Goal: Communication & Community: Answer question/provide support

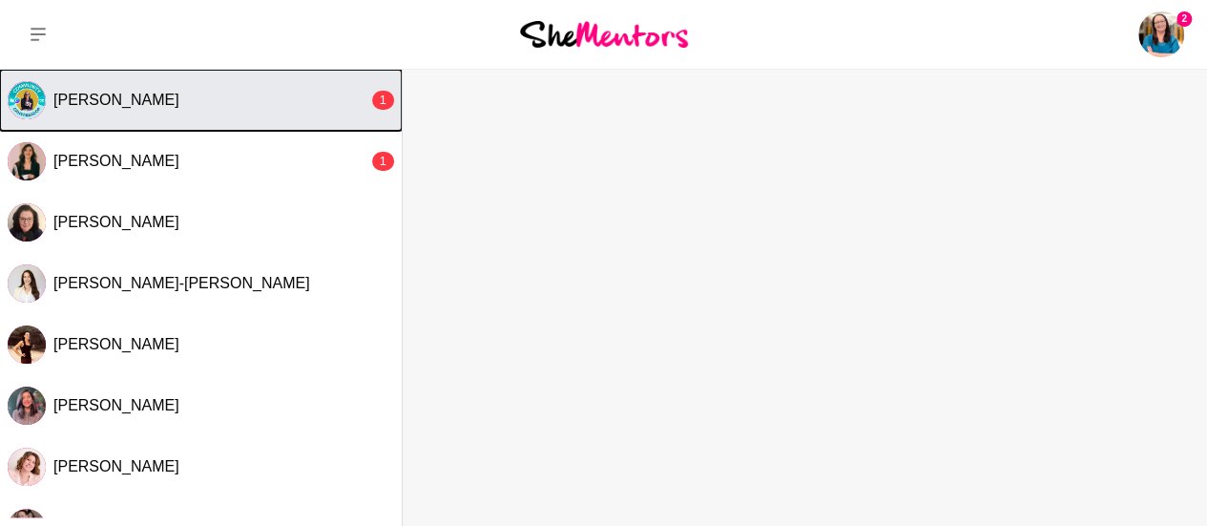
click at [191, 105] on div "[PERSON_NAME]" at bounding box center [210, 100] width 315 height 19
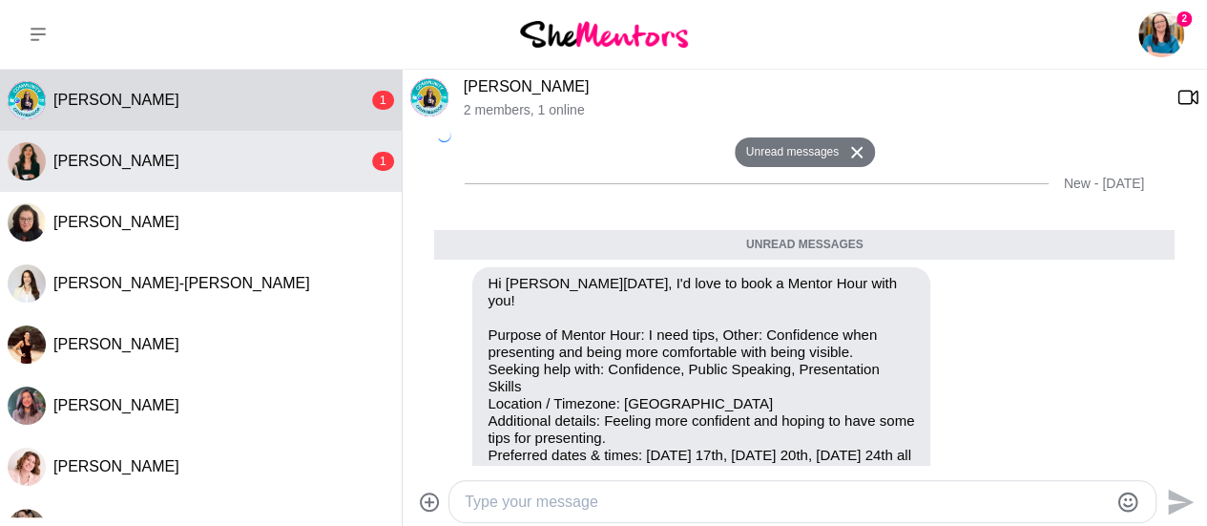
scroll to position [882, 0]
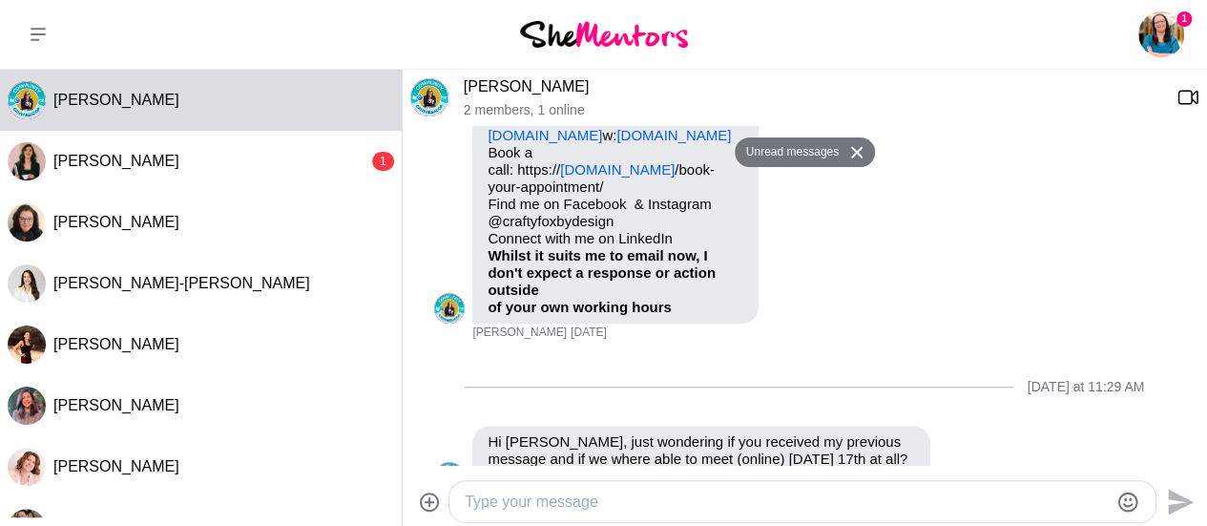
click at [504, 500] on textarea "Type your message" at bounding box center [786, 501] width 643 height 23
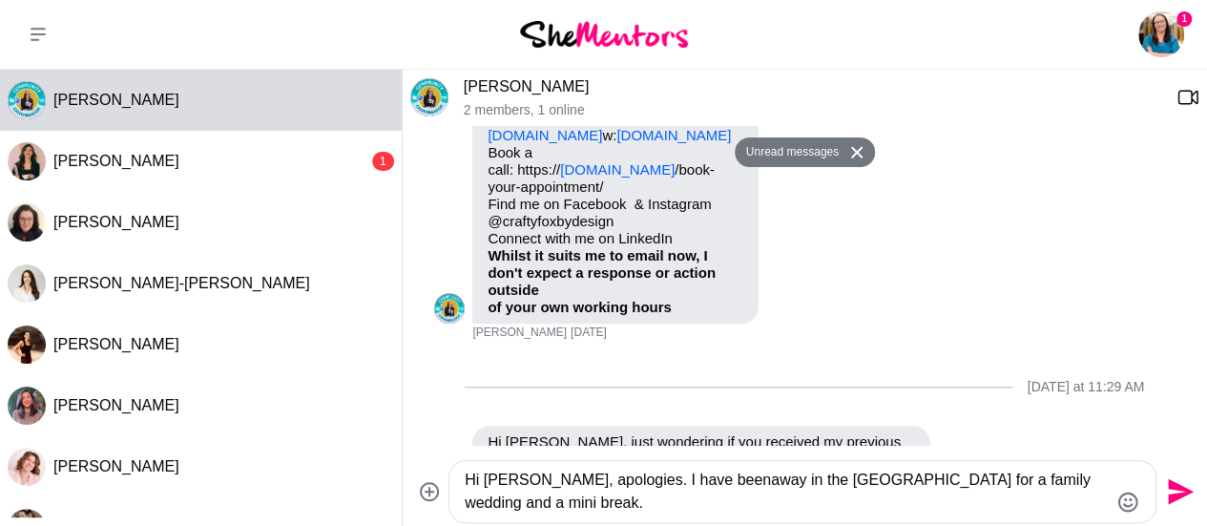
click at [677, 481] on textarea "Hi [PERSON_NAME], apologies. I have beenaway in the [GEOGRAPHIC_DATA] for a fam…" at bounding box center [786, 492] width 643 height 46
type textarea "Hi [PERSON_NAME], apologies. I have been away in the [GEOGRAPHIC_DATA] for a fa…"
click at [1184, 491] on icon "Send" at bounding box center [1181, 492] width 26 height 26
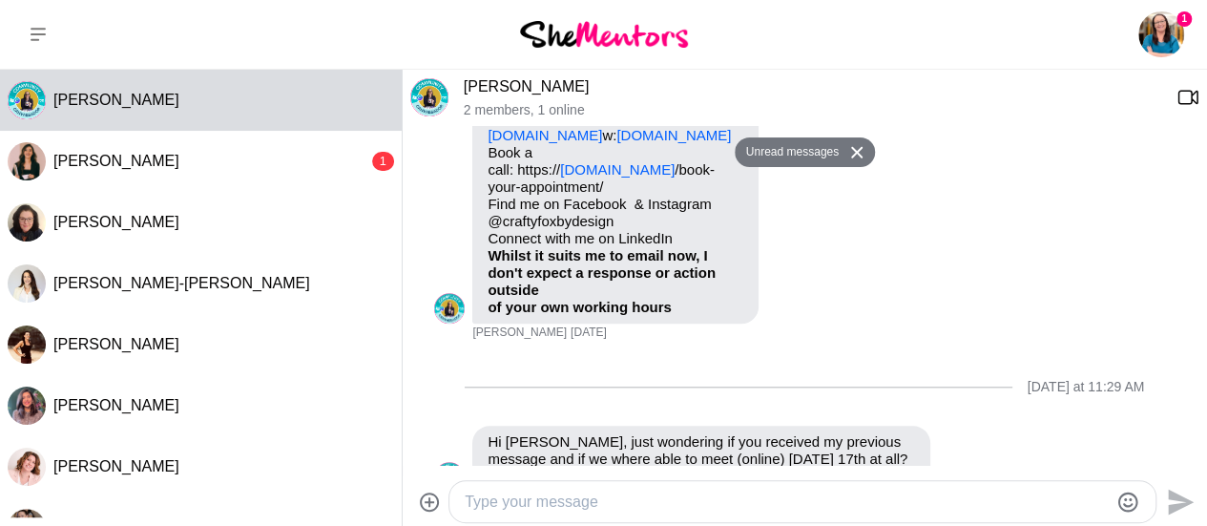
scroll to position [1032, 0]
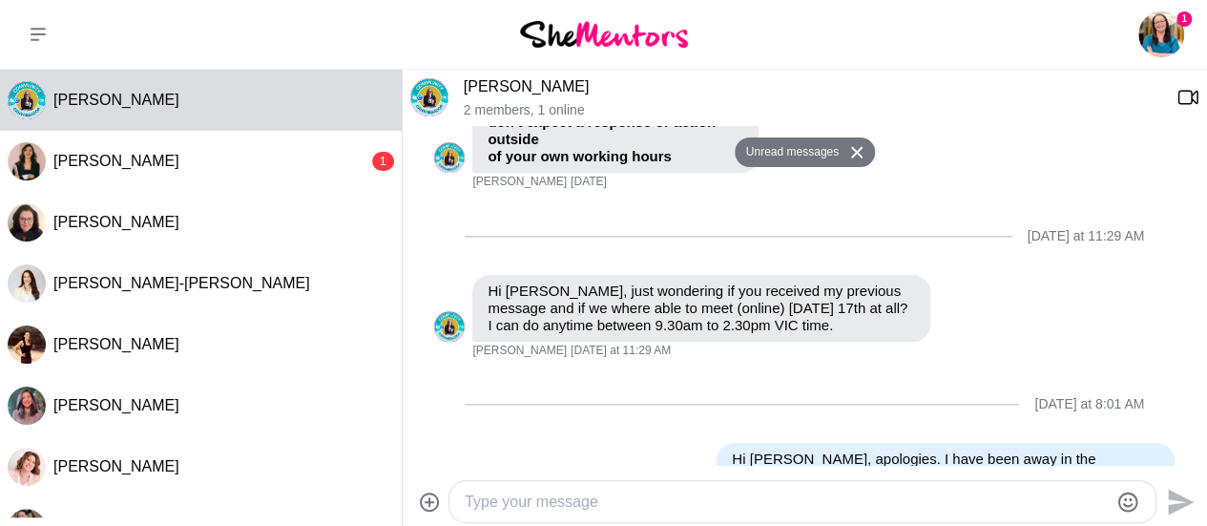
click at [534, 492] on textarea "Type your message" at bounding box center [786, 501] width 643 height 23
click at [761, 503] on textarea "I can do [DATE] at 9.30, if that till wroks for you?" at bounding box center [786, 501] width 643 height 23
click at [884, 511] on textarea "I can do [DATE] at 9.30, if that till works for you?" at bounding box center [786, 501] width 643 height 23
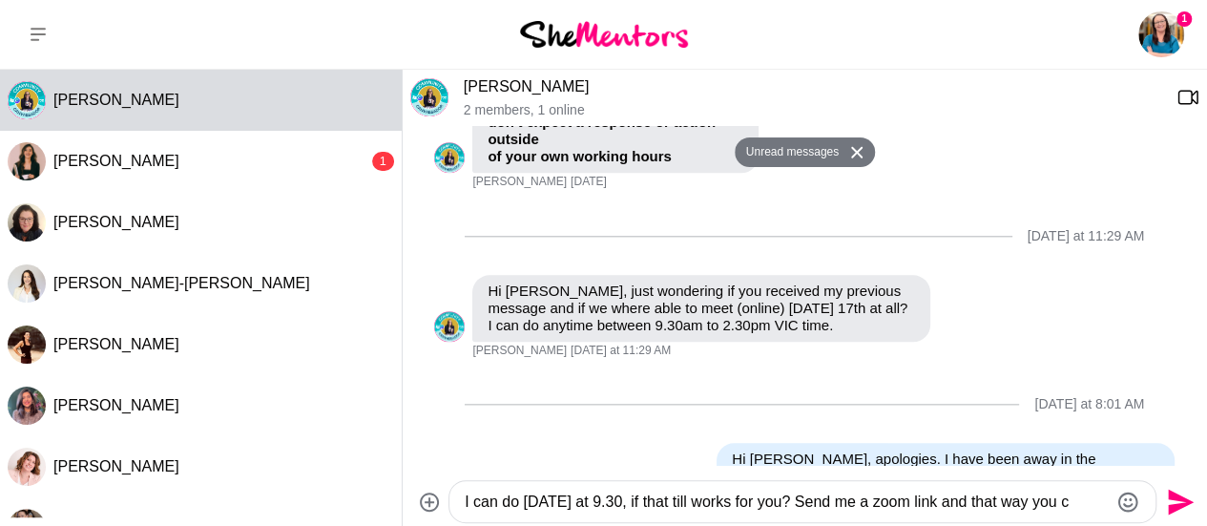
scroll to position [1052, 0]
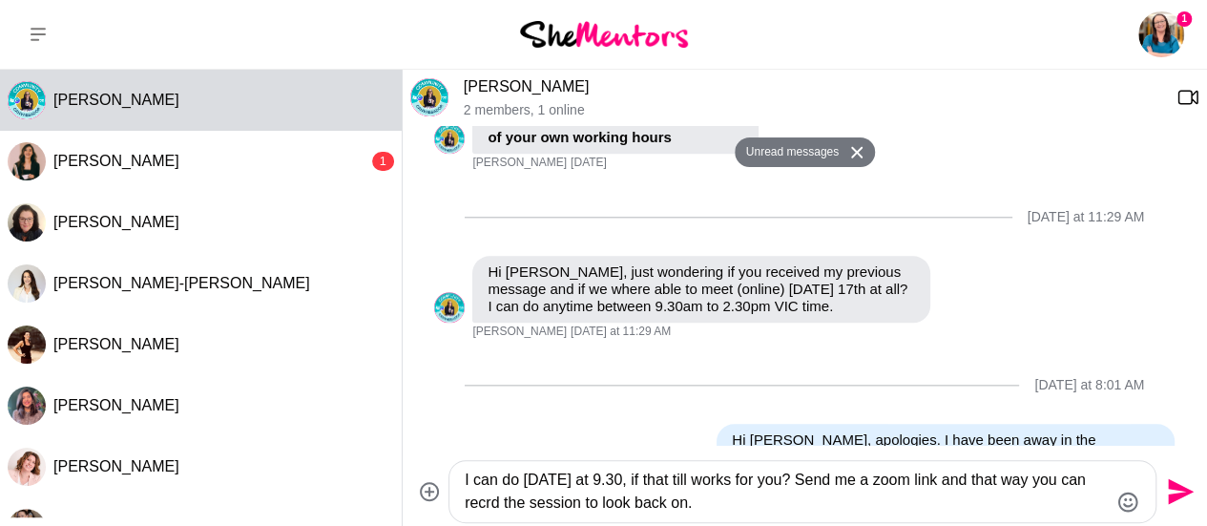
click at [521, 501] on textarea "I can do [DATE] at 9.30, if that till works for you? Send me a zoom link and th…" at bounding box center [786, 492] width 643 height 46
type textarea "I can do [DATE] at 9.30, if that till works for you? Send me a zoom link and th…"
click at [1183, 490] on icon "Send" at bounding box center [1181, 492] width 26 height 26
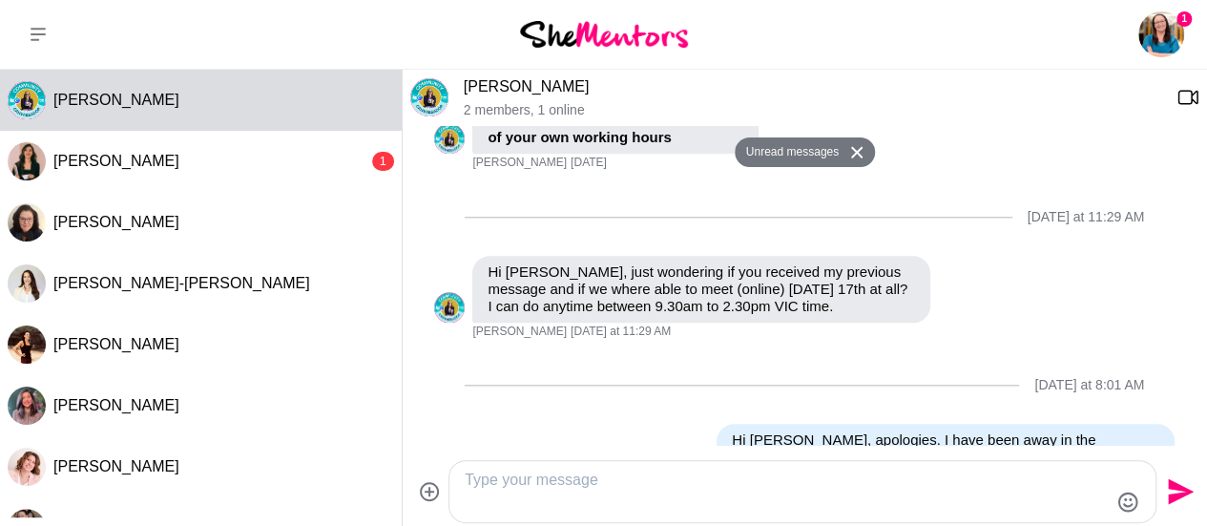
scroll to position [1084, 0]
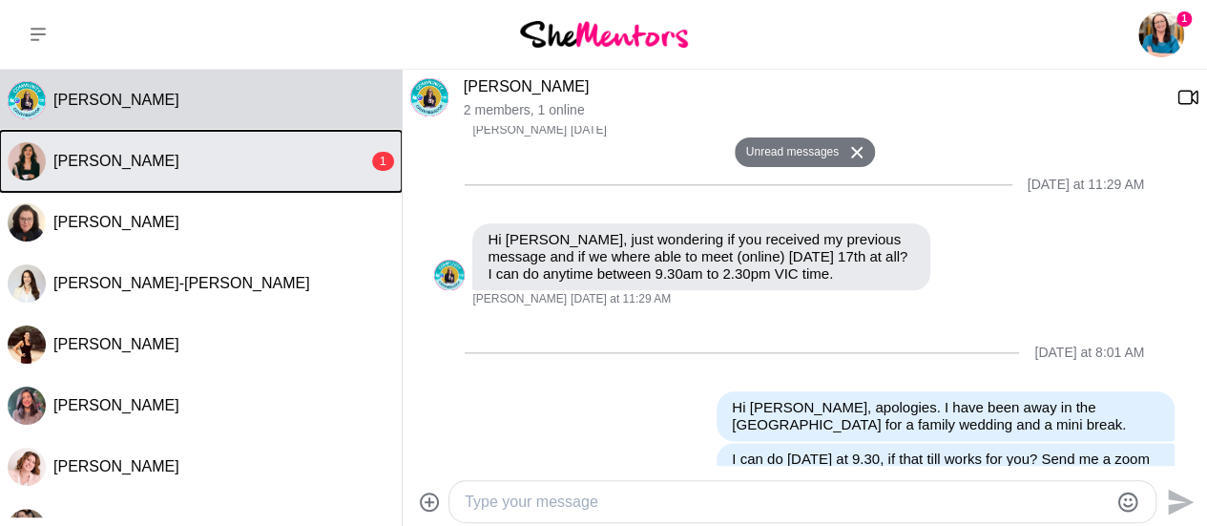
click at [192, 172] on button "[PERSON_NAME] 1" at bounding box center [201, 161] width 402 height 61
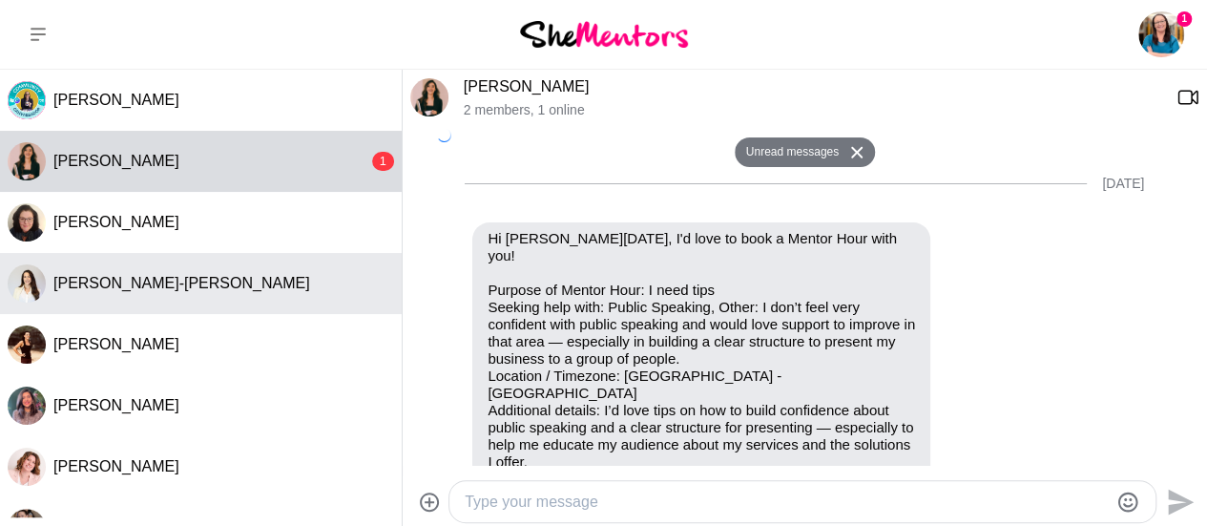
scroll to position [357, 0]
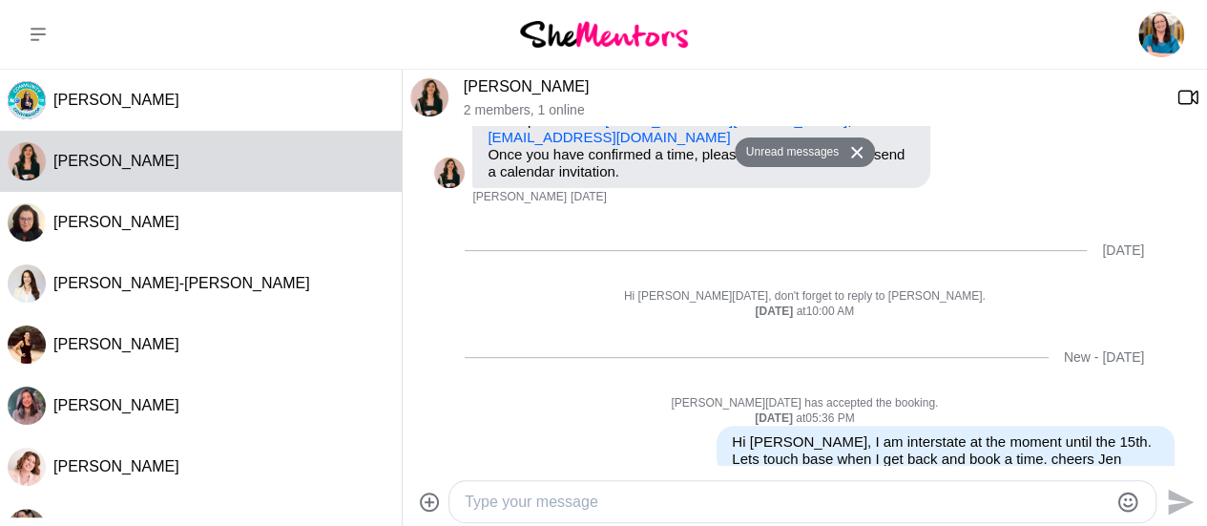
click at [507, 509] on textarea "Type your message" at bounding box center [786, 501] width 643 height 23
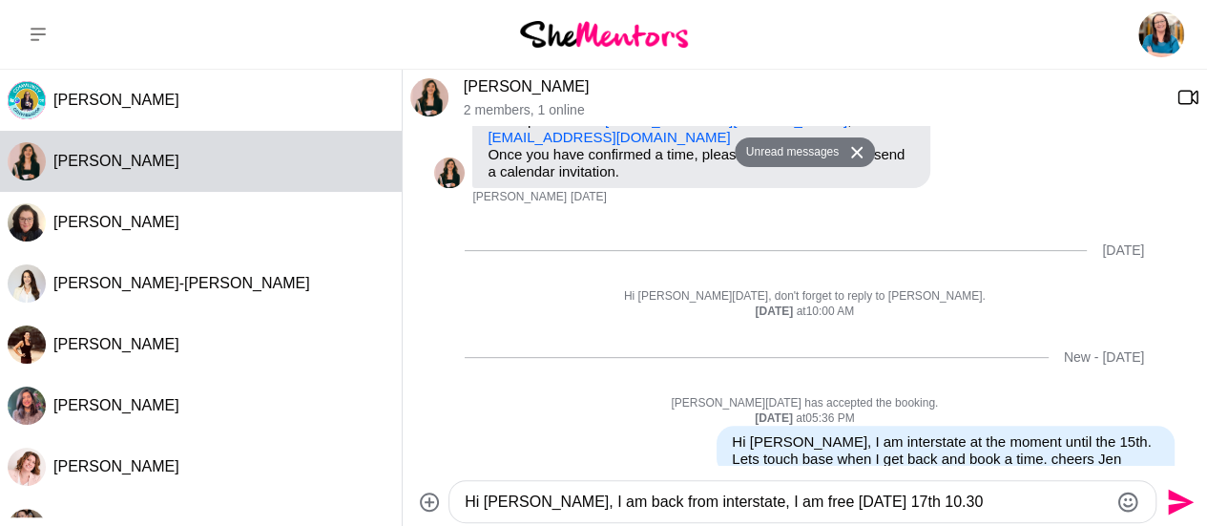
click at [503, 499] on textarea "Hi [PERSON_NAME], I am back from interstate, I am free [DATE] 17th 10.30" at bounding box center [786, 501] width 643 height 23
click at [924, 501] on textarea "Hi [PERSON_NAME], I am back from interstate, I am free [DATE] 17th 10.30" at bounding box center [786, 501] width 643 height 23
click at [1030, 493] on textarea "Hi [PERSON_NAME], I am back from interstate, I am free [DATE] 17th 10.30 does t…" at bounding box center [786, 501] width 643 height 23
type textarea "Hi [PERSON_NAME], I am back from interstate, I am free [DATE] 17th 10.30 does t…"
click at [1178, 496] on icon "Send" at bounding box center [1181, 502] width 26 height 26
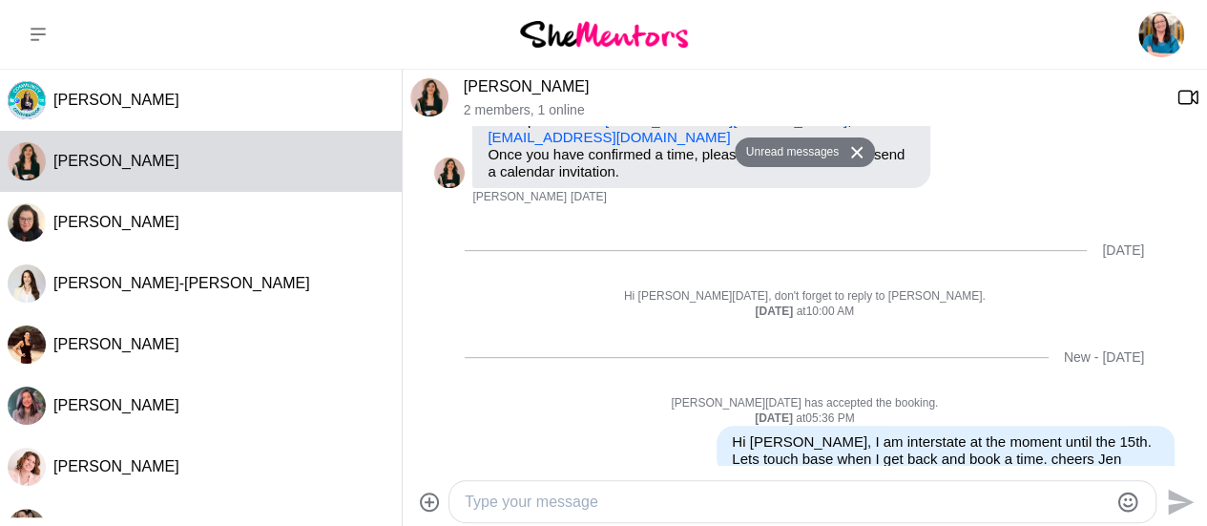
scroll to position [508, 0]
